Goal: Transaction & Acquisition: Purchase product/service

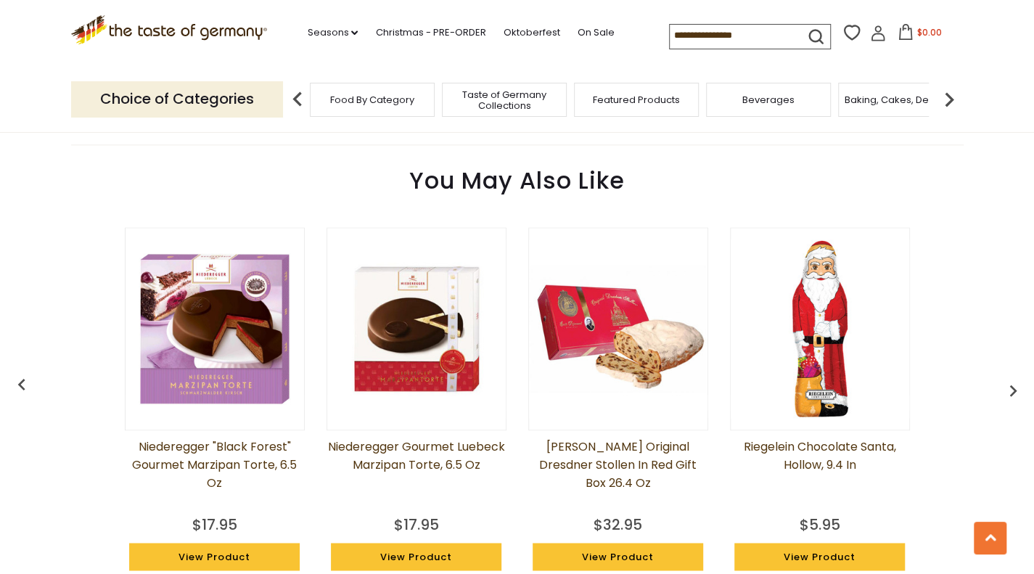
scroll to position [1089, 0]
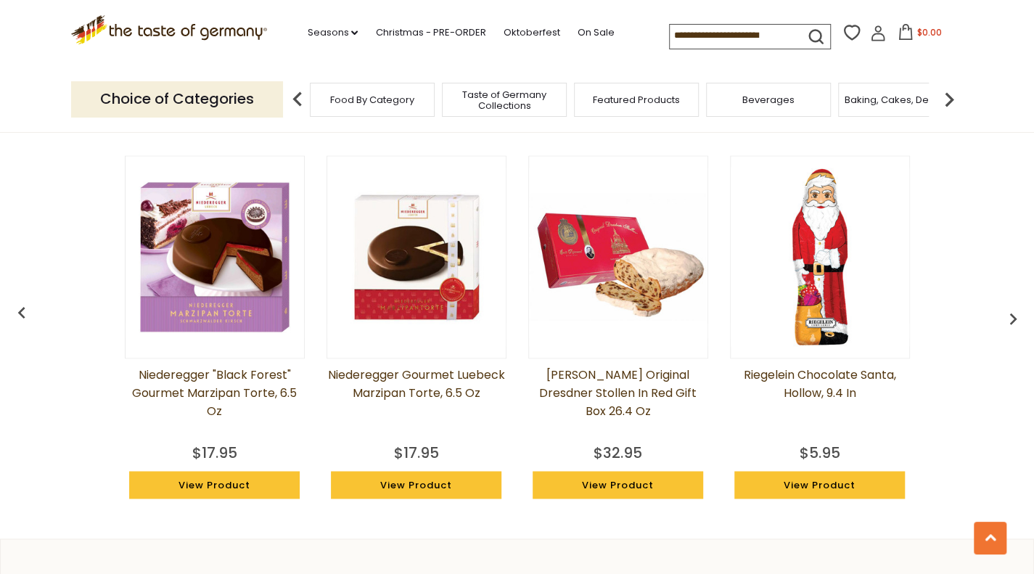
click at [157, 291] on img at bounding box center [215, 257] width 179 height 179
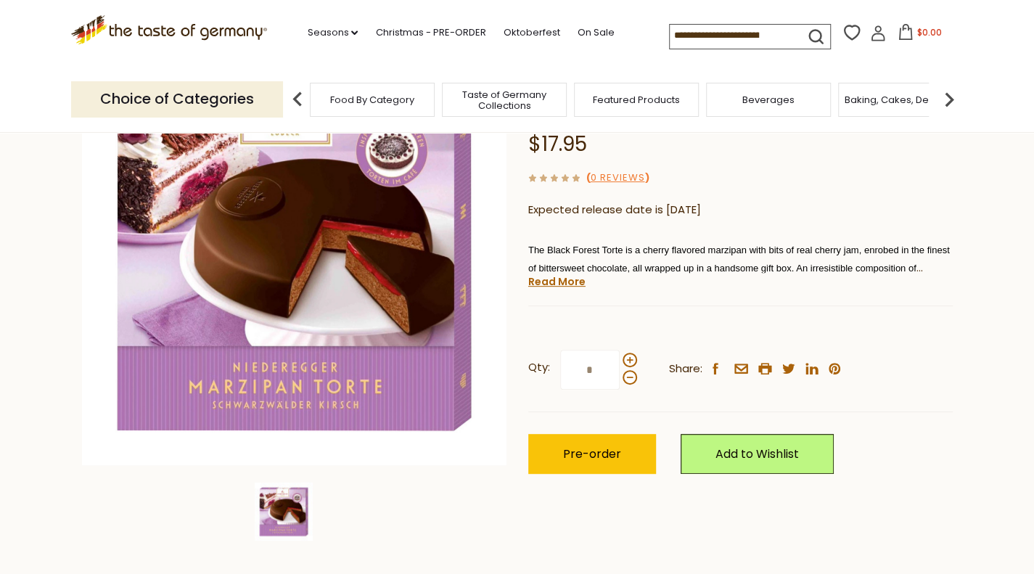
scroll to position [145, 0]
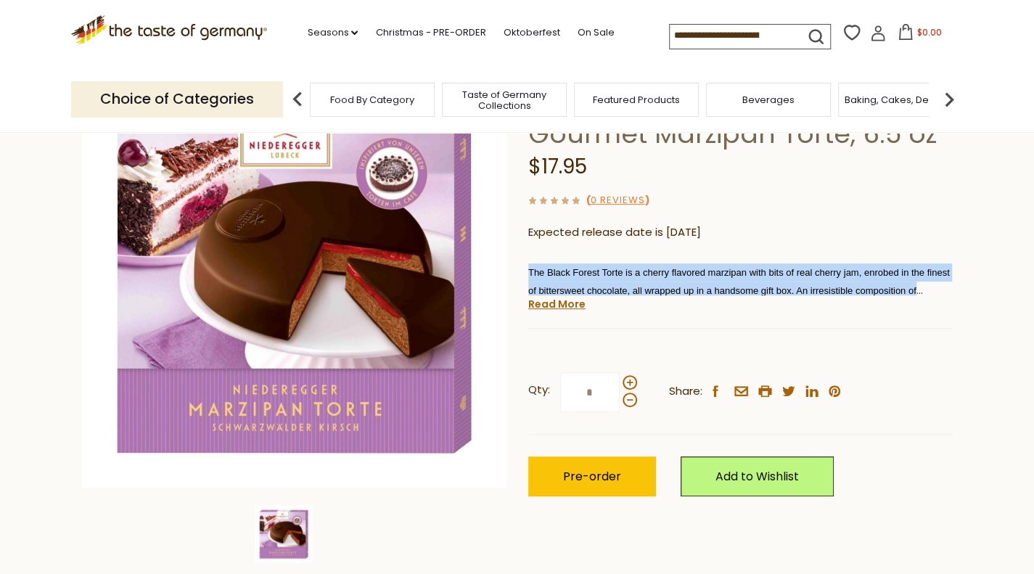
drag, startPoint x: 528, startPoint y: 272, endPoint x: 946, endPoint y: 284, distance: 418.2
click at [946, 284] on p "The Black Forest Torte is a cherry flavored marzipan with bits of real cherry j…" at bounding box center [740, 281] width 425 height 36
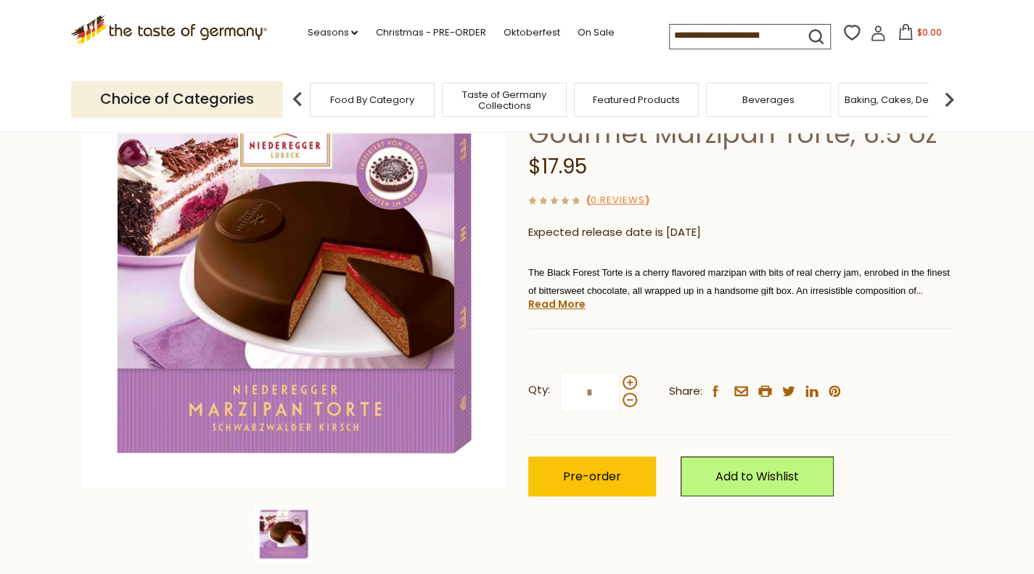
click at [546, 307] on link "Read More" at bounding box center [556, 304] width 57 height 15
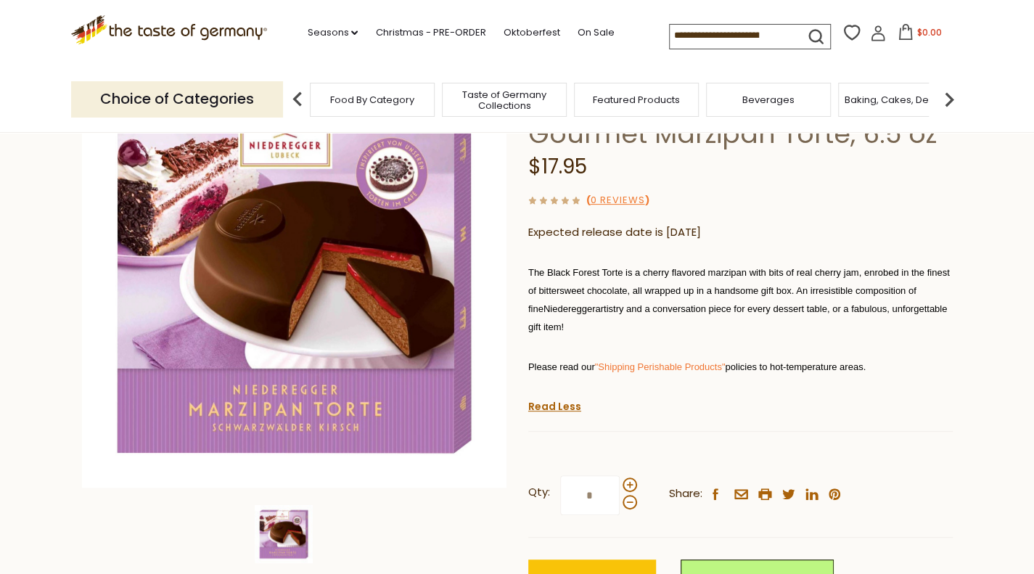
drag, startPoint x: 529, startPoint y: 273, endPoint x: 568, endPoint y: 324, distance: 64.7
click at [568, 324] on p "The Black Forest Torte is a cherry flavored marzipan with bits of real cherry j…" at bounding box center [740, 299] width 425 height 73
copy span "The Black Forest Torte is a cherry flavored marzipan with bits of real cherry j…"
